Goal: Information Seeking & Learning: Find specific page/section

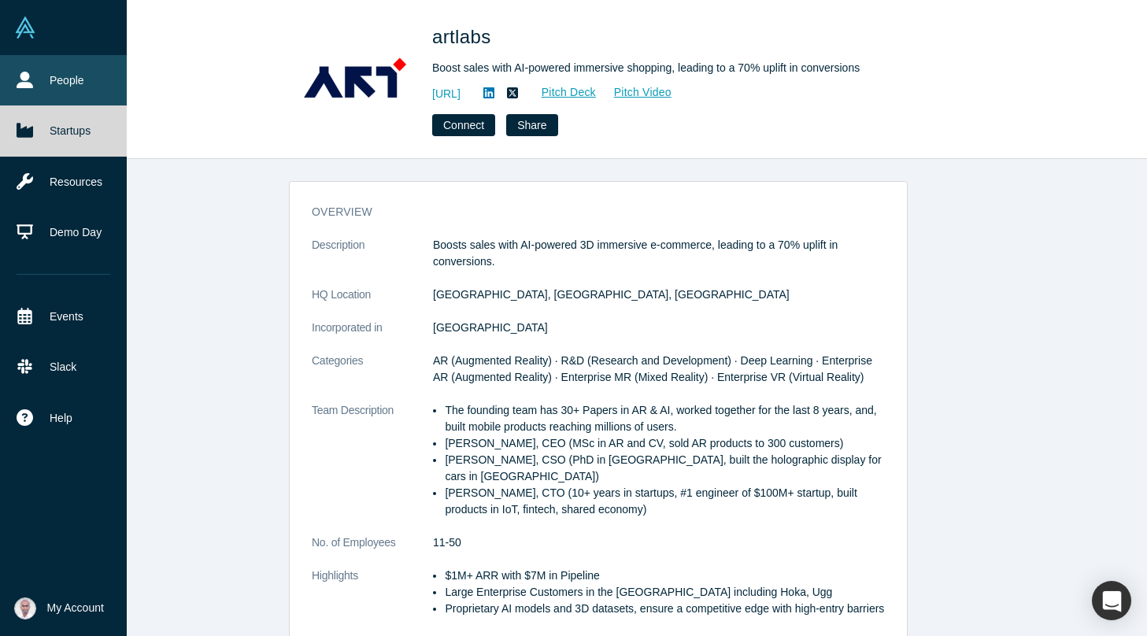
click at [29, 83] on icon at bounding box center [25, 80] width 17 height 17
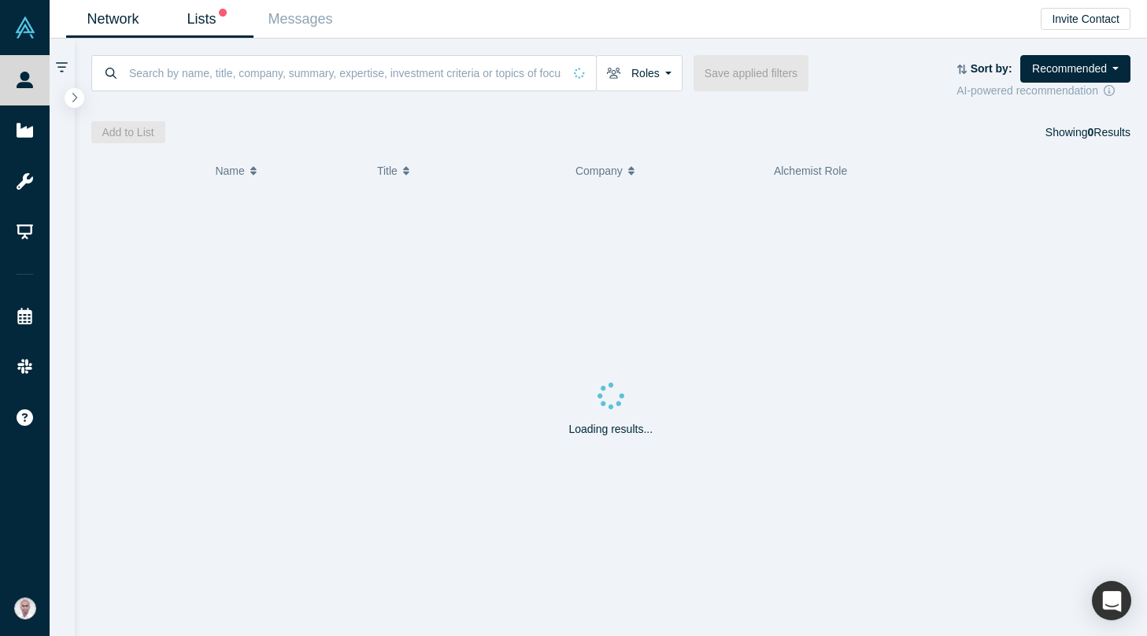
click at [194, 20] on link "Lists" at bounding box center [207, 19] width 94 height 37
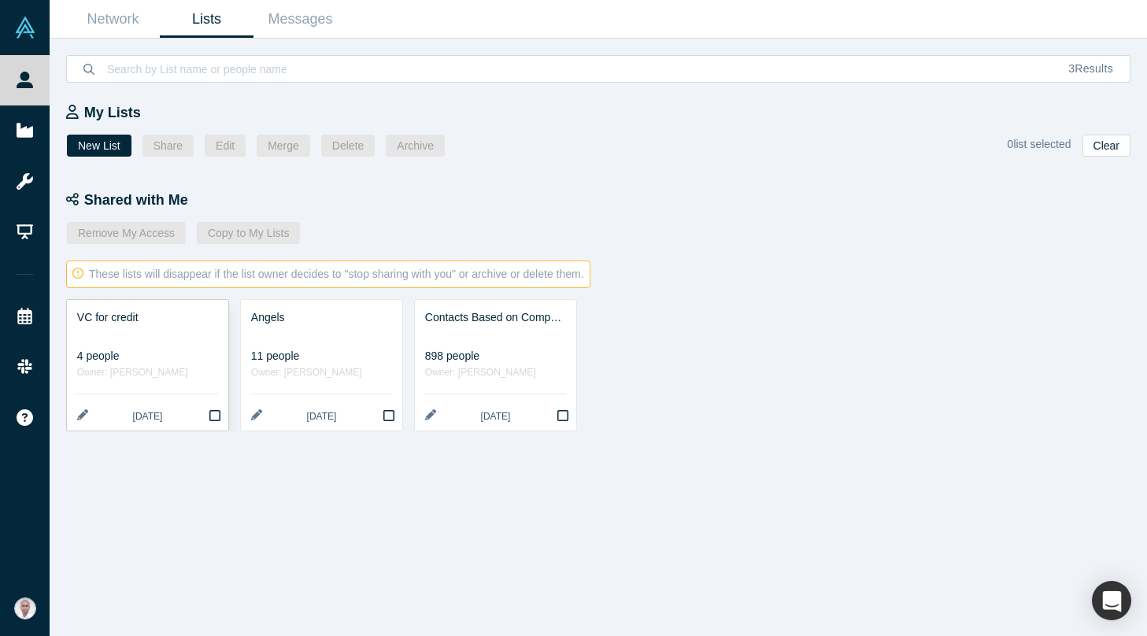
click at [181, 353] on div "4 people" at bounding box center [147, 356] width 141 height 17
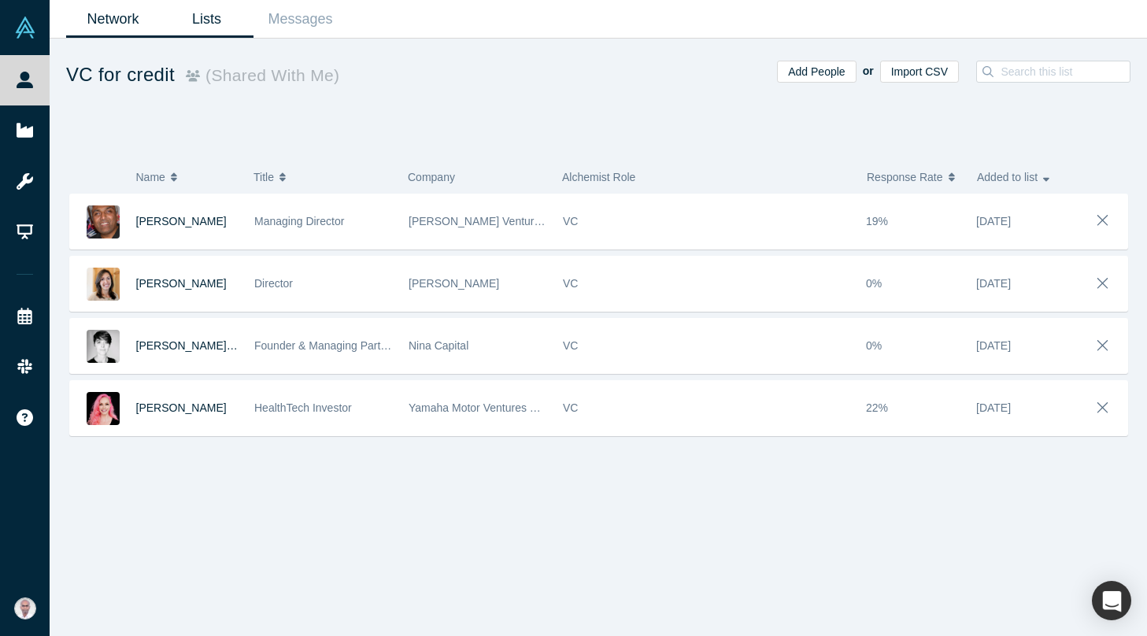
click at [91, 24] on link "Network" at bounding box center [113, 19] width 94 height 37
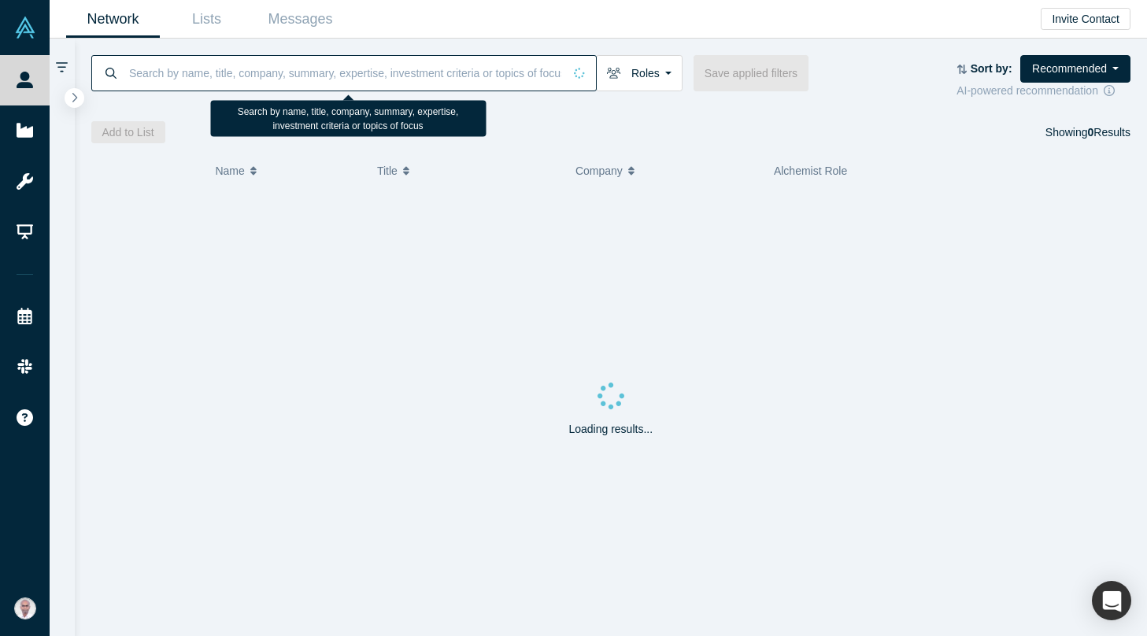
click at [201, 77] on input at bounding box center [345, 72] width 435 height 37
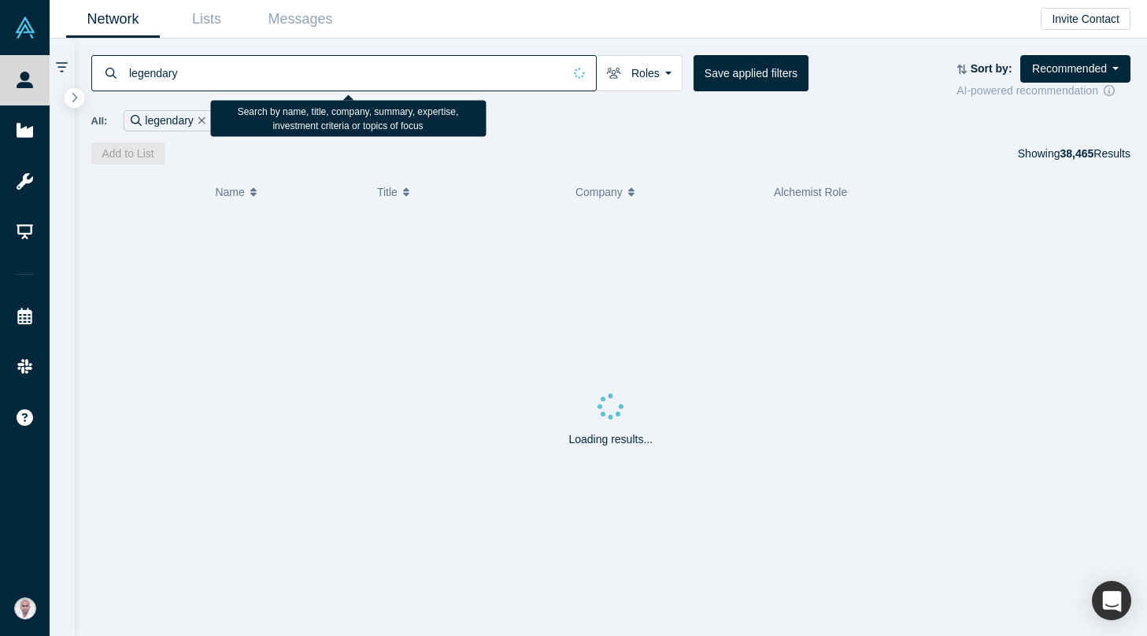
type input "legendary"
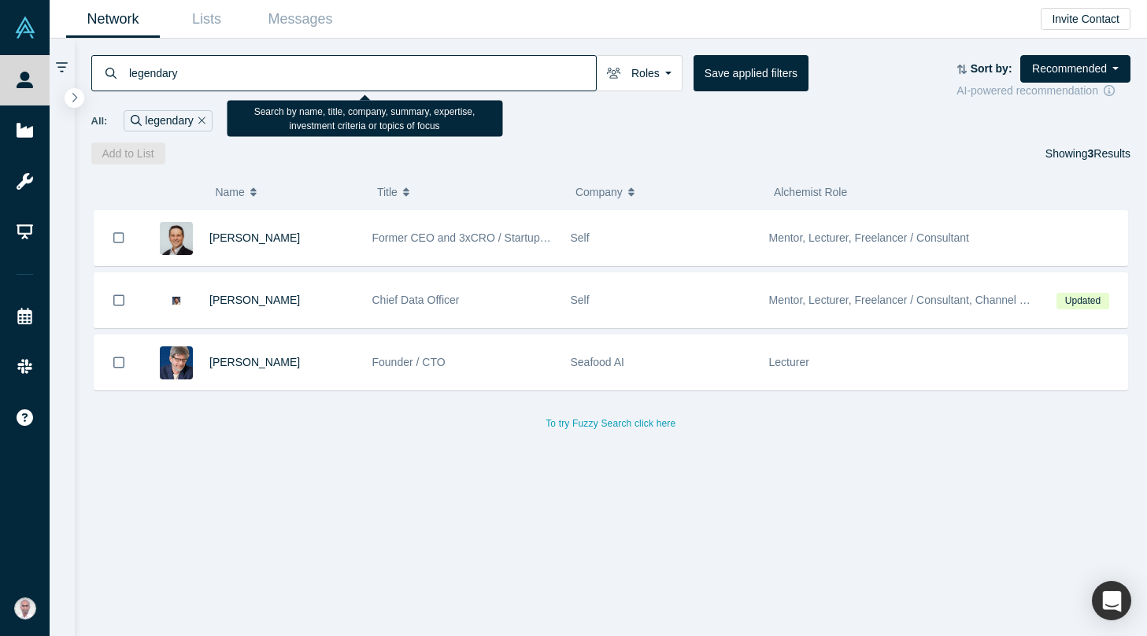
click at [151, 80] on input "legendary" at bounding box center [362, 72] width 468 height 37
